Goal: Transaction & Acquisition: Purchase product/service

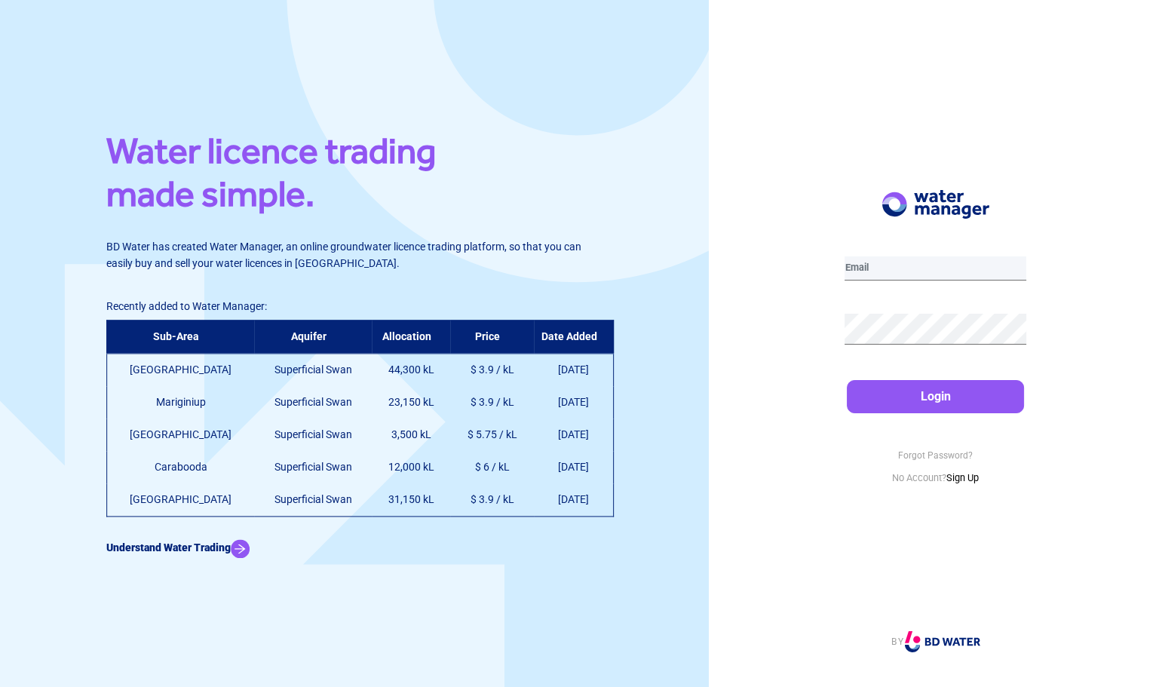
click at [881, 266] on input "email" at bounding box center [936, 268] width 181 height 24
type input "[EMAIL_ADDRESS][DOMAIN_NAME]"
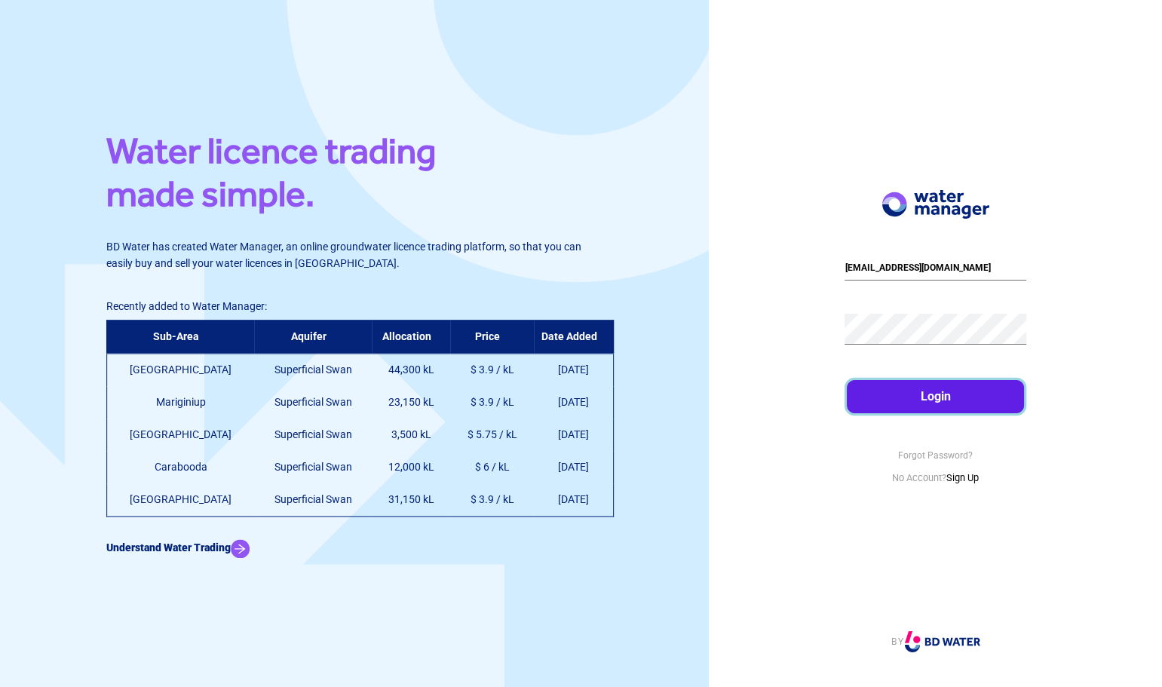
click at [961, 394] on button "Login" at bounding box center [936, 396] width 177 height 33
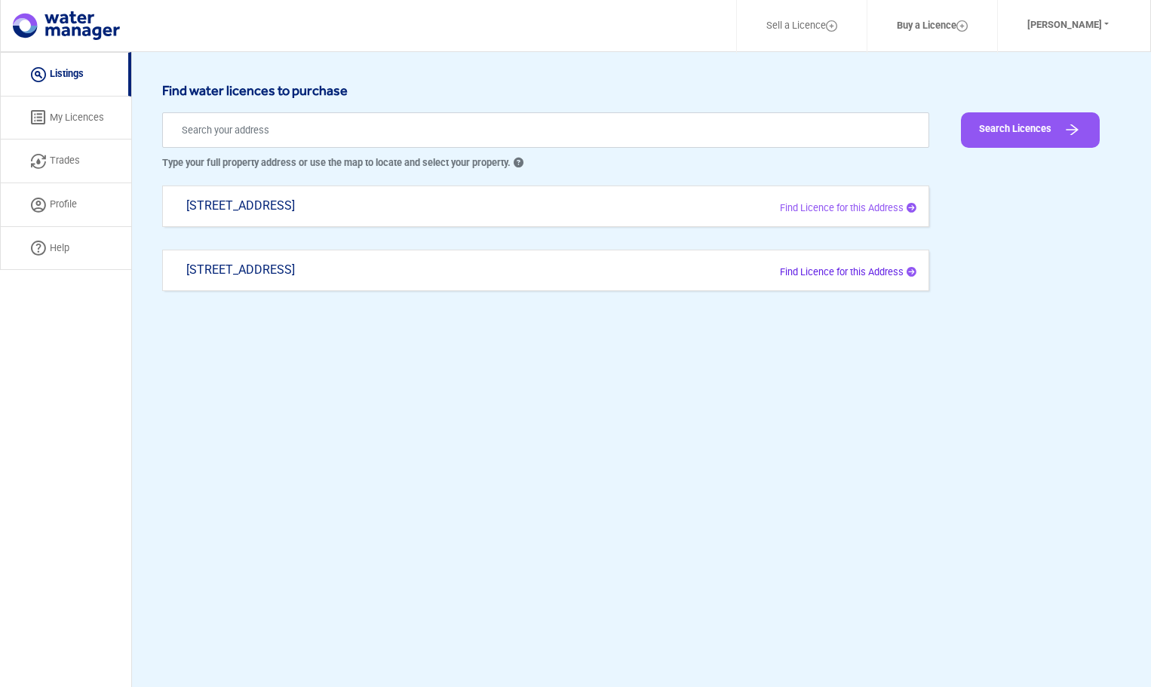
click at [840, 274] on span "Find Licence for this Address" at bounding box center [842, 271] width 124 height 11
type input "[STREET_ADDRESS]"
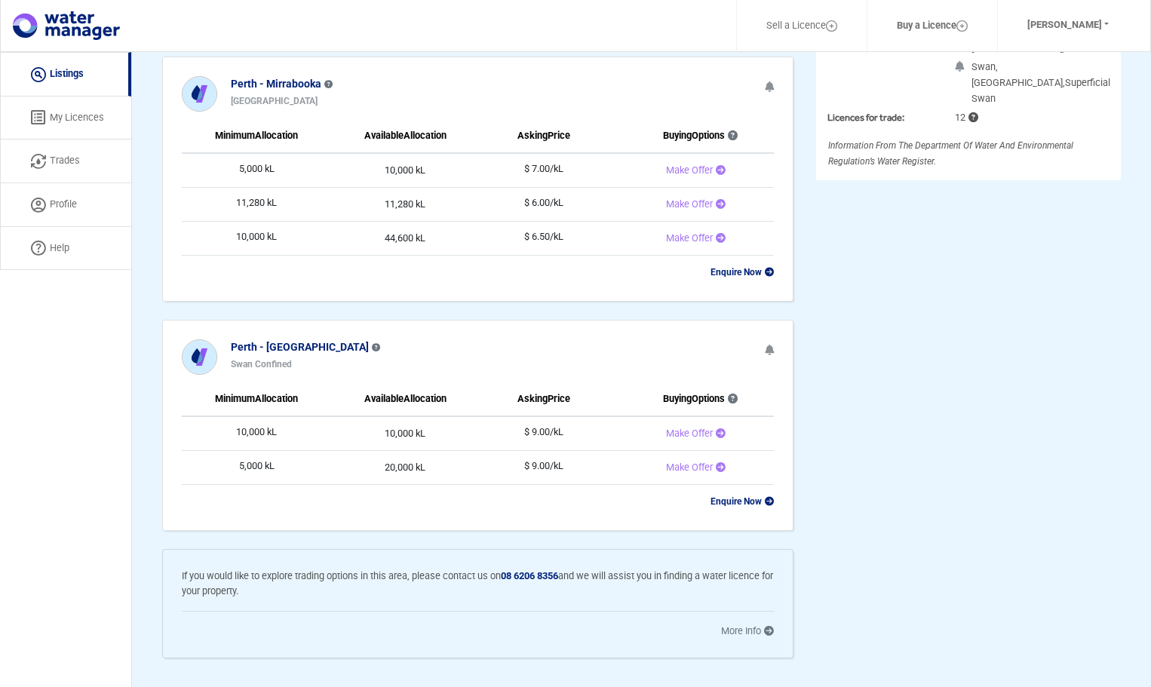
scroll to position [548, 0]
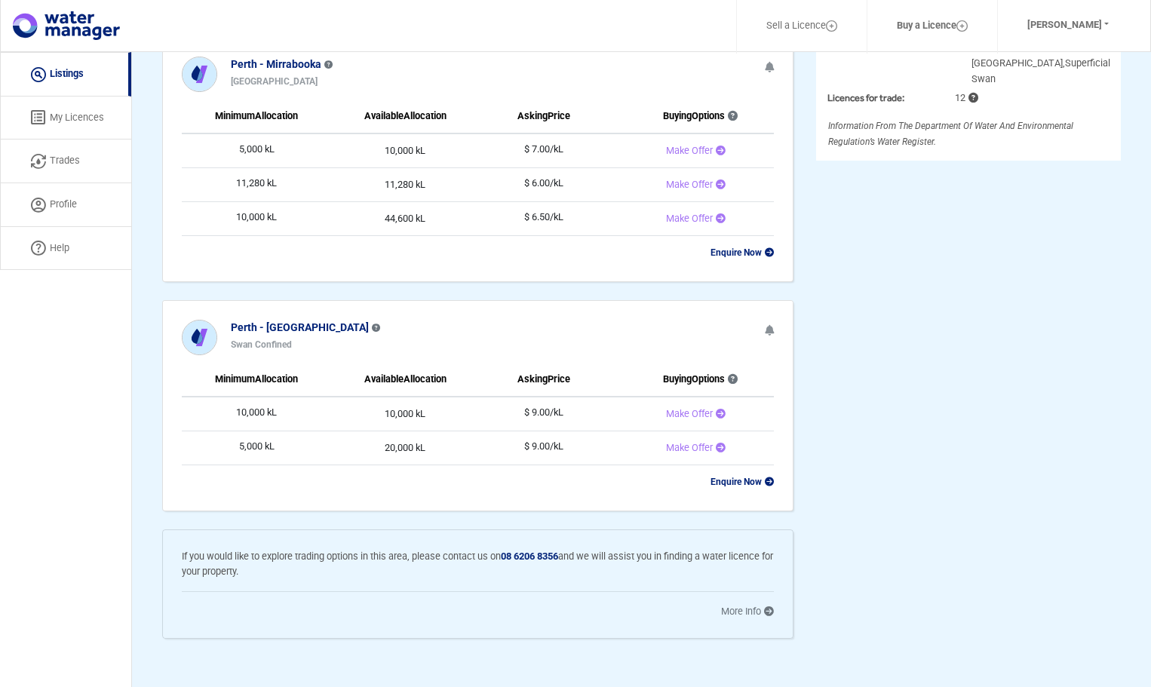
click at [255, 412] on td "10,000 kL" at bounding box center [256, 414] width 149 height 35
click at [672, 411] on span "Make Offer" at bounding box center [689, 413] width 47 height 11
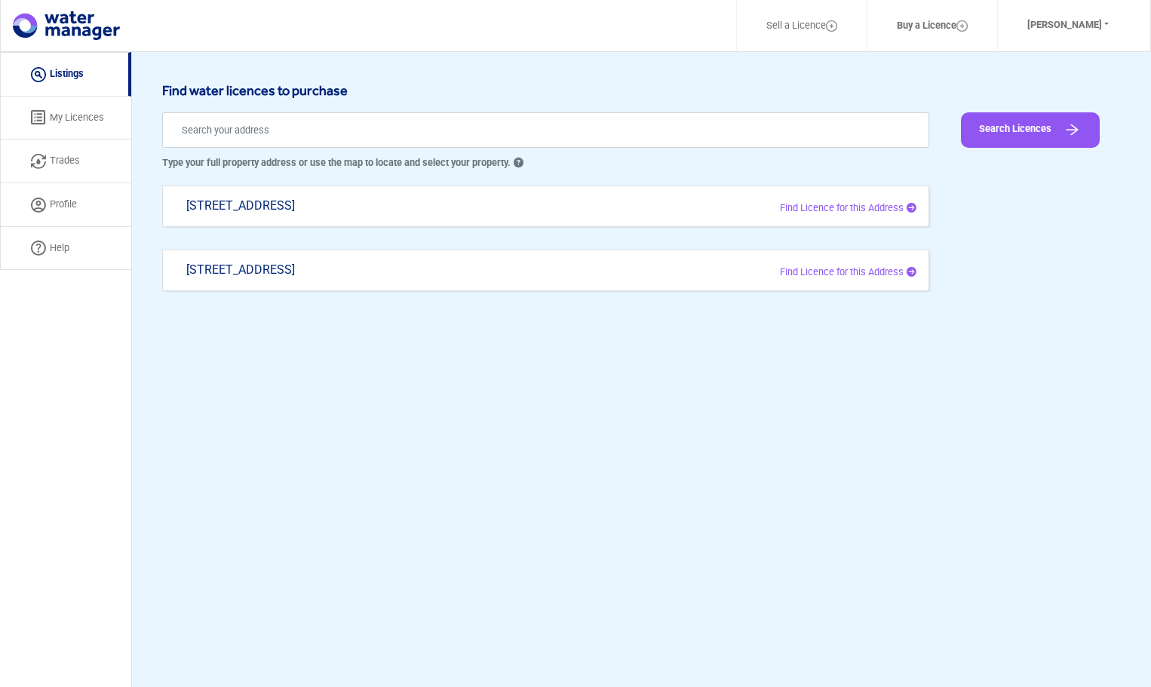
click at [294, 269] on div "[STREET_ADDRESS]" at bounding box center [391, 276] width 432 height 29
type input "[STREET_ADDRESS]"
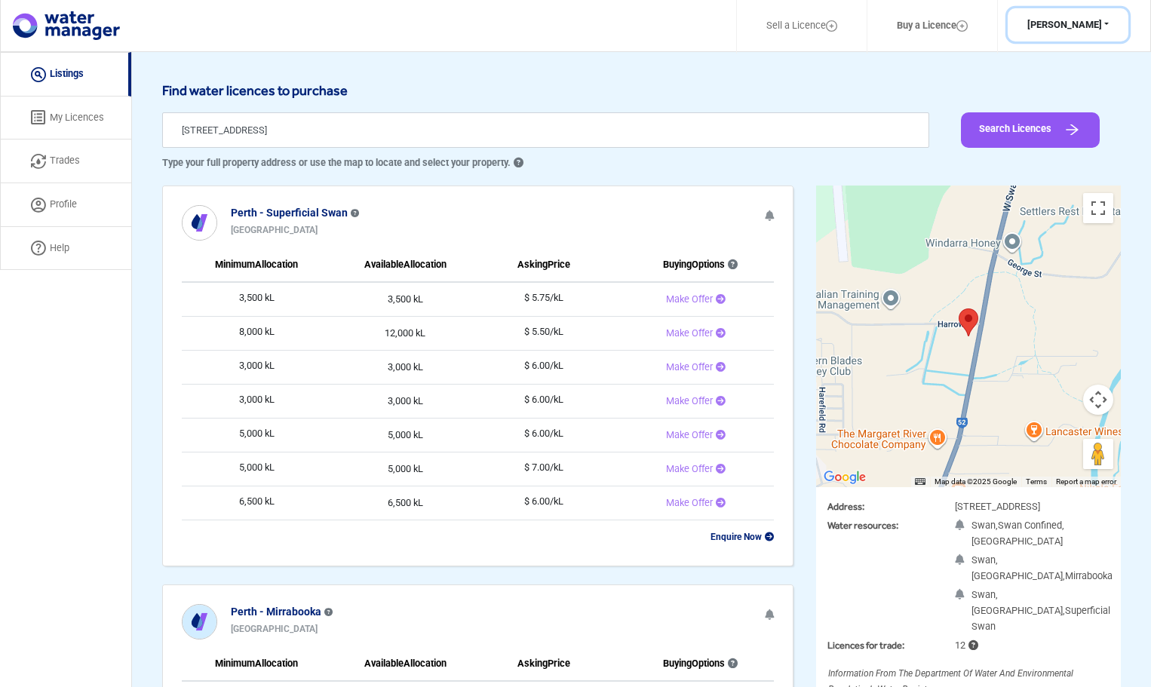
click at [1101, 23] on button "[PERSON_NAME]" at bounding box center [1068, 25] width 121 height 34
click at [1040, 88] on button "Log Out" at bounding box center [1065, 83] width 119 height 21
